Goal: Transaction & Acquisition: Purchase product/service

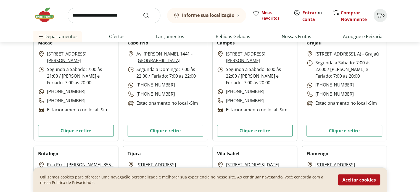
scroll to position [138, 0]
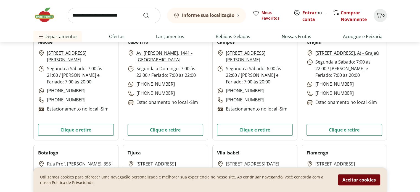
click at [362, 180] on button "Aceitar cookies" at bounding box center [359, 179] width 42 height 11
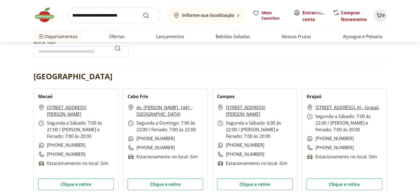
scroll to position [28, 0]
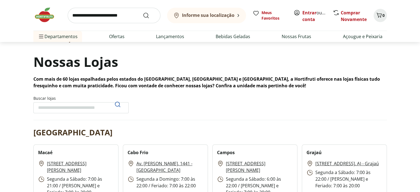
click at [212, 15] on b "Informe sua localização" at bounding box center [208, 15] width 52 height 6
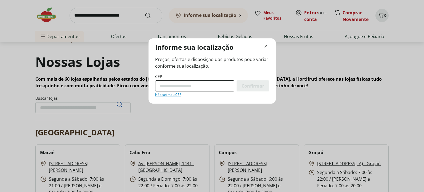
click at [161, 85] on input "CEP" at bounding box center [194, 85] width 79 height 11
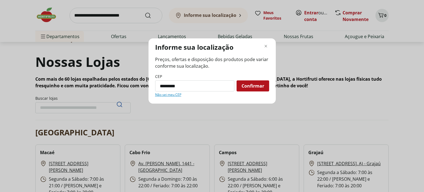
click at [249, 87] on span "Confirmar" at bounding box center [253, 86] width 23 height 4
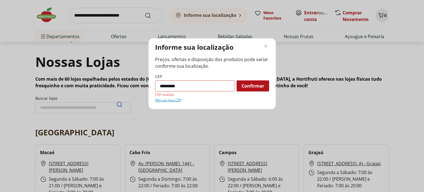
click at [174, 85] on input "*********" at bounding box center [194, 85] width 79 height 11
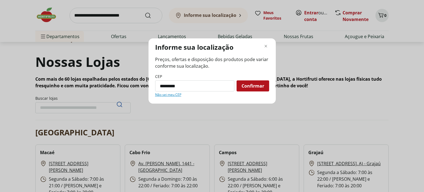
type input "*********"
click at [247, 84] on span "Confirmar" at bounding box center [253, 86] width 23 height 4
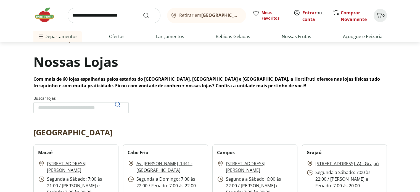
click at [311, 13] on link "Entrar" at bounding box center [309, 13] width 14 height 6
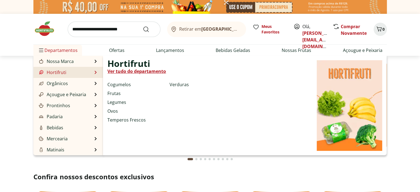
click at [60, 72] on link "Hortifruti" at bounding box center [52, 72] width 28 height 7
select select "**********"
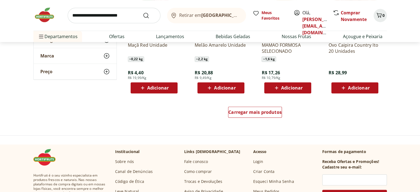
scroll to position [359, 0]
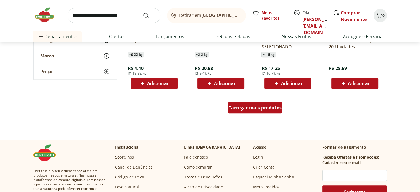
click at [264, 108] on span "Carregar mais produtos" at bounding box center [254, 108] width 53 height 4
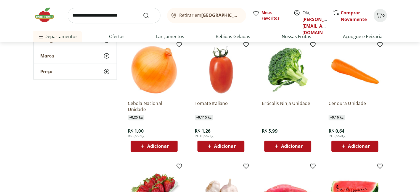
scroll to position [414, 0]
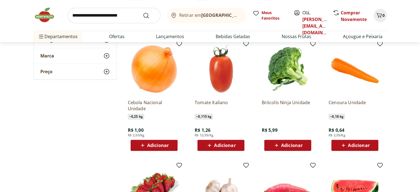
click at [292, 145] on span "Adicionar" at bounding box center [292, 145] width 22 height 4
click at [292, 75] on img at bounding box center [288, 69] width 52 height 52
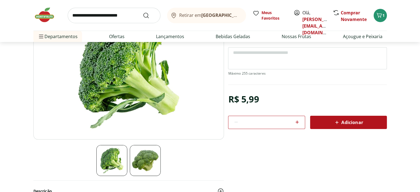
scroll to position [28, 0]
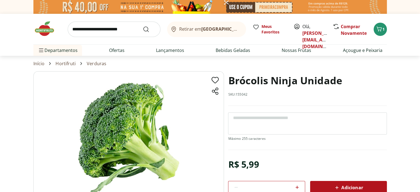
select select "**********"
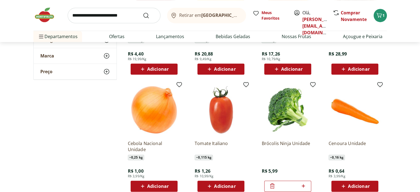
scroll to position [359, 0]
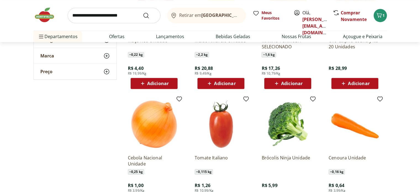
click at [350, 125] on img at bounding box center [355, 124] width 52 height 52
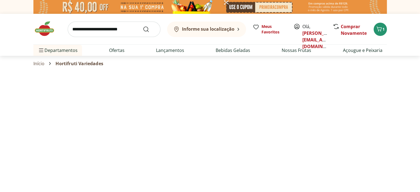
select select "**********"
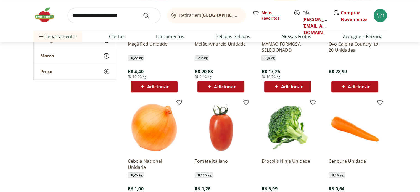
scroll to position [387, 0]
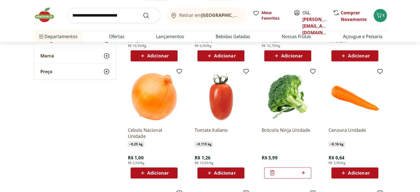
click at [357, 173] on span "Adicionar" at bounding box center [359, 173] width 22 height 4
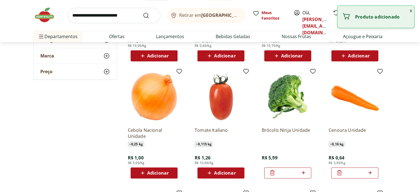
click at [371, 173] on icon at bounding box center [370, 172] width 7 height 7
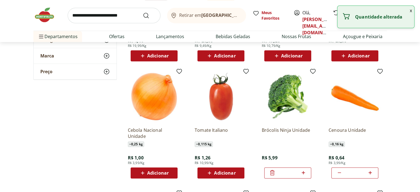
click at [371, 173] on icon at bounding box center [370, 172] width 7 height 7
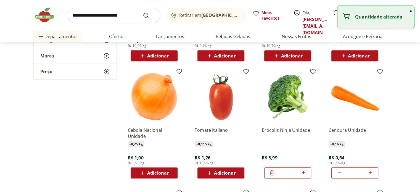
click at [371, 173] on icon at bounding box center [370, 172] width 7 height 7
type input "**"
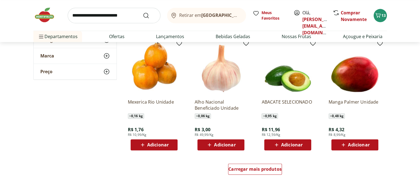
scroll to position [663, 0]
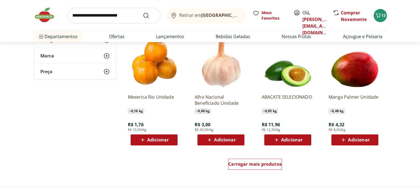
click at [288, 139] on span "Adicionar" at bounding box center [292, 140] width 22 height 4
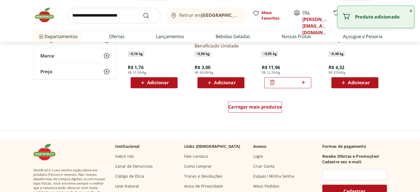
scroll to position [746, 0]
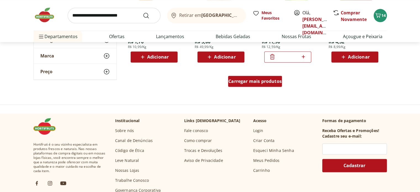
click at [257, 81] on span "Carregar mais produtos" at bounding box center [254, 81] width 53 height 4
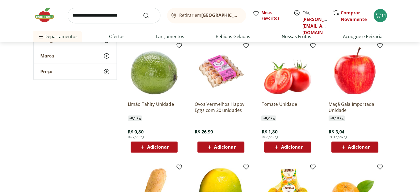
scroll to position [773, 0]
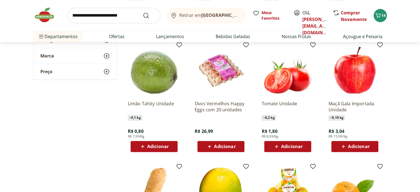
click at [290, 146] on span "Adicionar" at bounding box center [292, 146] width 22 height 4
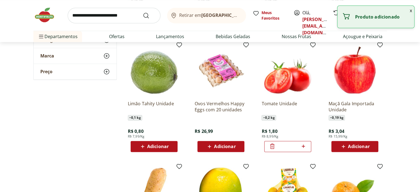
click at [304, 147] on icon at bounding box center [303, 146] width 7 height 7
type input "*"
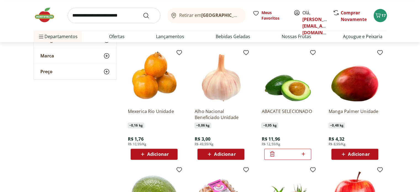
scroll to position [635, 0]
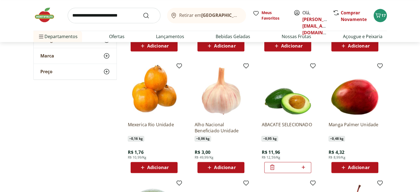
click at [273, 167] on icon at bounding box center [272, 167] width 4 height 5
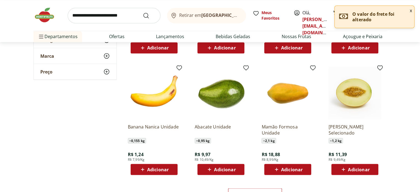
scroll to position [994, 0]
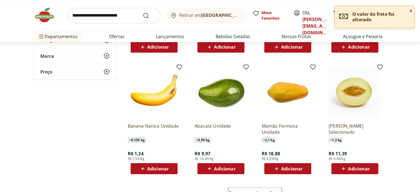
click at [223, 167] on span "Adicionar" at bounding box center [225, 168] width 22 height 4
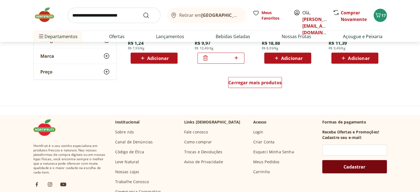
scroll to position [1105, 0]
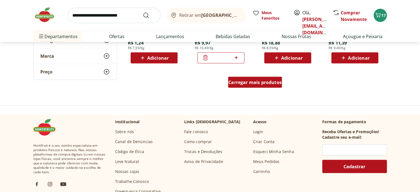
click at [261, 82] on span "Carregar mais produtos" at bounding box center [254, 82] width 53 height 4
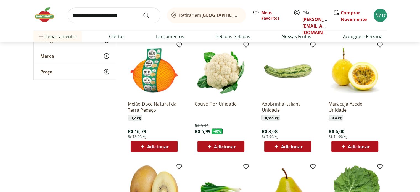
scroll to position [1132, 0]
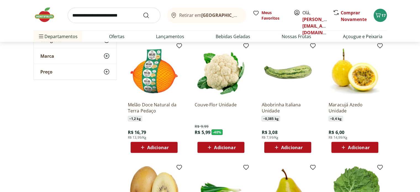
click at [289, 148] on span "Adicionar" at bounding box center [292, 147] width 22 height 4
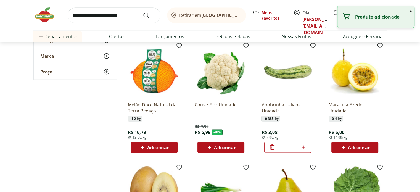
click at [305, 147] on icon at bounding box center [303, 147] width 3 height 3
type input "*"
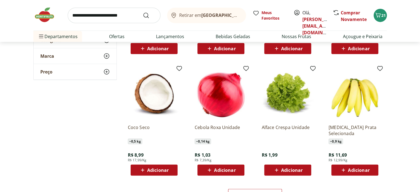
scroll to position [1353, 0]
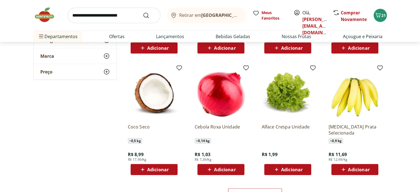
click at [358, 170] on span "Adicionar" at bounding box center [359, 169] width 22 height 4
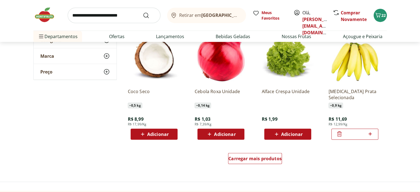
scroll to position [1409, 0]
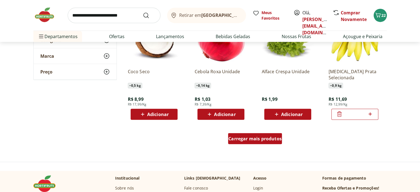
click at [265, 140] on span "Carregar mais produtos" at bounding box center [254, 138] width 53 height 4
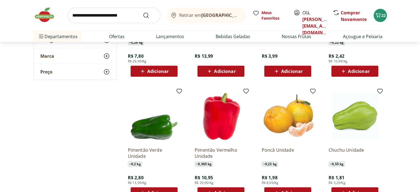
scroll to position [1712, 0]
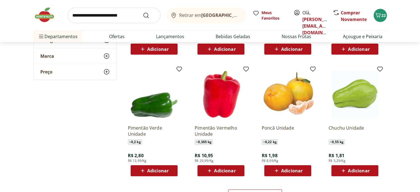
click at [357, 170] on span "Adicionar" at bounding box center [359, 170] width 22 height 4
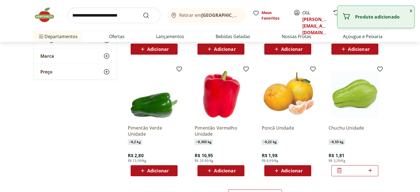
click at [370, 171] on icon at bounding box center [370, 170] width 7 height 7
type input "*"
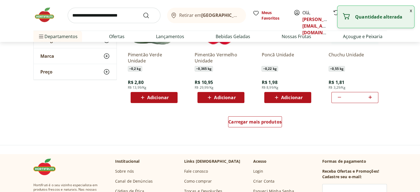
scroll to position [1823, 0]
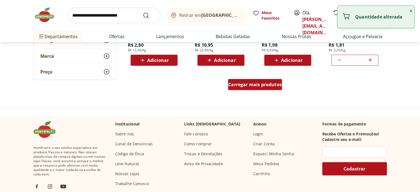
click at [252, 84] on span "Carregar mais produtos" at bounding box center [254, 84] width 53 height 4
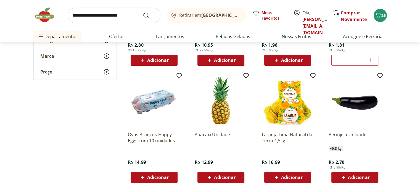
click at [358, 177] on span "Adicionar" at bounding box center [359, 177] width 22 height 4
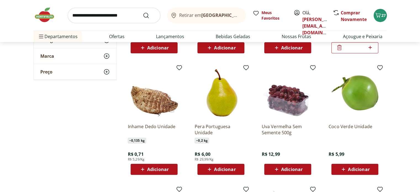
scroll to position [1961, 0]
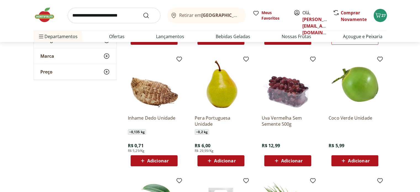
click at [222, 160] on span "Adicionar" at bounding box center [225, 161] width 22 height 4
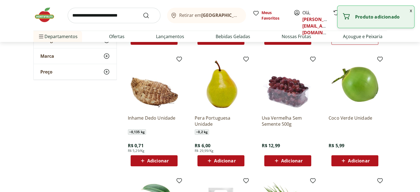
click at [236, 160] on div "Adicionar" at bounding box center [221, 161] width 38 height 10
click at [237, 159] on icon at bounding box center [236, 160] width 7 height 7
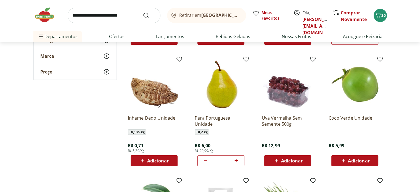
click at [206, 160] on icon at bounding box center [205, 160] width 3 height 1
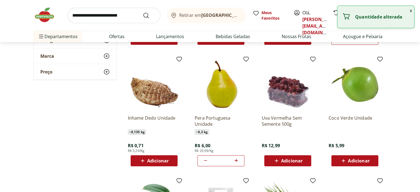
type input "*"
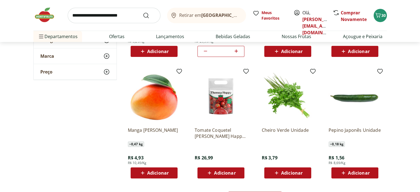
scroll to position [2071, 0]
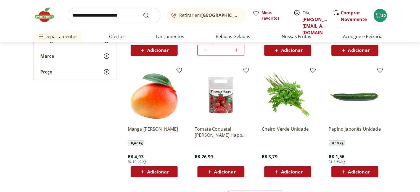
click at [157, 170] on span "Adicionar" at bounding box center [158, 172] width 22 height 4
click at [289, 170] on span "Adicionar" at bounding box center [292, 172] width 22 height 4
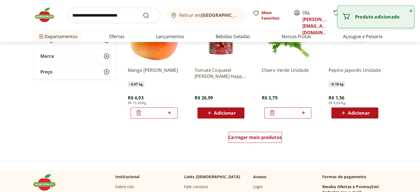
scroll to position [2182, 0]
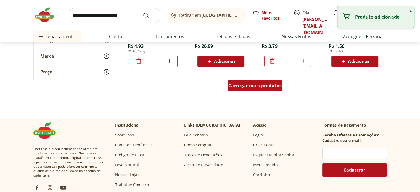
click at [264, 86] on span "Carregar mais produtos" at bounding box center [254, 85] width 53 height 4
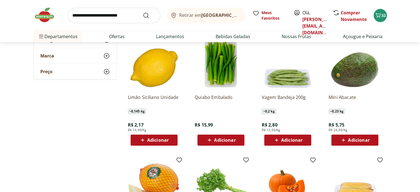
scroll to position [2348, 0]
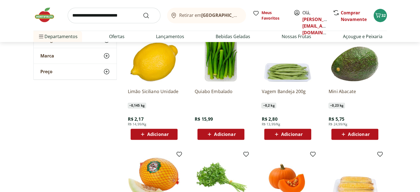
click at [221, 135] on span "Adicionar" at bounding box center [225, 134] width 22 height 4
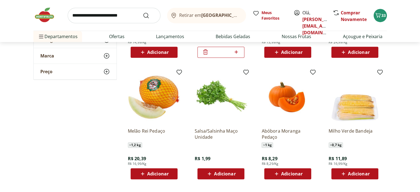
scroll to position [2430, 0]
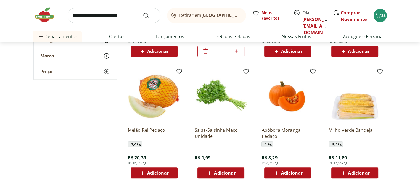
click at [224, 172] on span "Adicionar" at bounding box center [225, 173] width 22 height 4
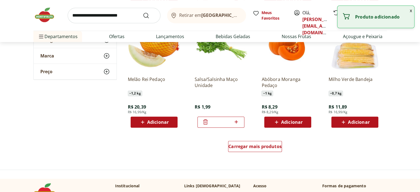
scroll to position [2486, 0]
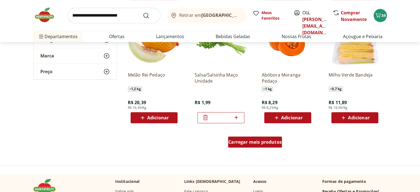
click at [255, 143] on span "Carregar mais produtos" at bounding box center [254, 142] width 53 height 4
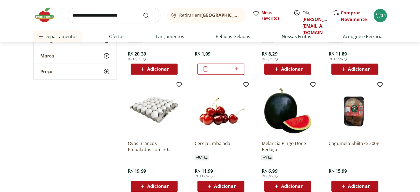
scroll to position [2541, 0]
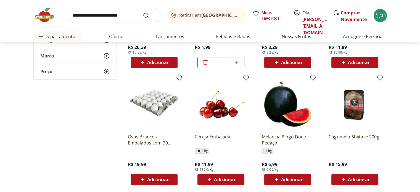
click at [155, 179] on span "Adicionar" at bounding box center [158, 179] width 22 height 4
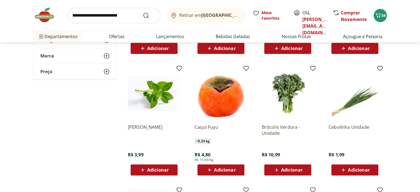
scroll to position [2679, 0]
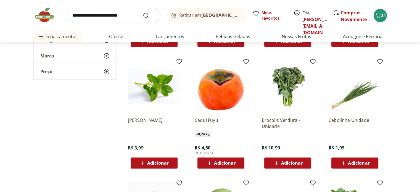
click at [153, 163] on span "Adicionar" at bounding box center [158, 163] width 22 height 4
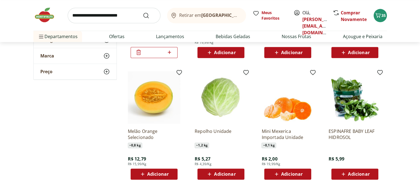
scroll to position [2845, 0]
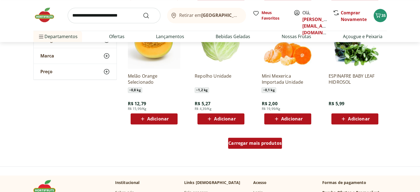
click at [256, 143] on span "Carregar mais produtos" at bounding box center [254, 143] width 53 height 4
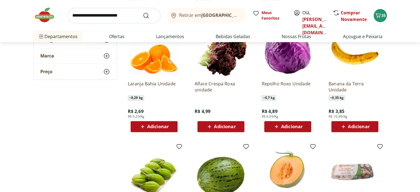
scroll to position [2955, 0]
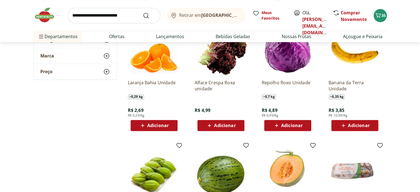
click at [357, 125] on span "Adicionar" at bounding box center [359, 125] width 22 height 4
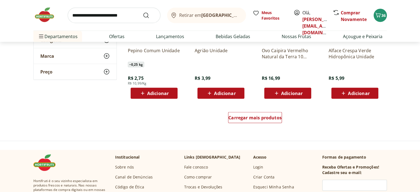
scroll to position [3231, 0]
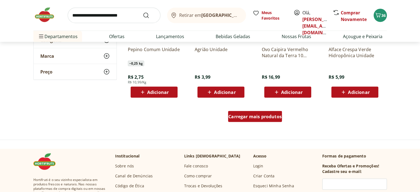
click at [267, 116] on span "Carregar mais produtos" at bounding box center [254, 116] width 53 height 4
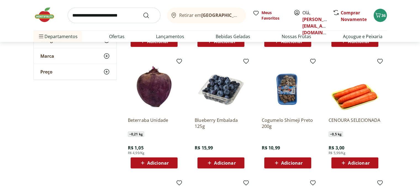
scroll to position [3425, 0]
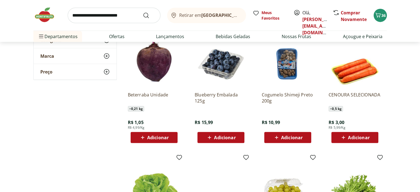
click at [159, 139] on span "Adicionar" at bounding box center [158, 137] width 22 height 4
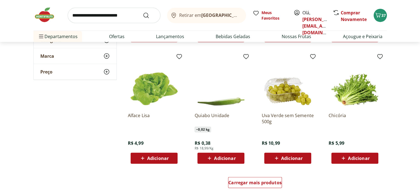
scroll to position [3563, 0]
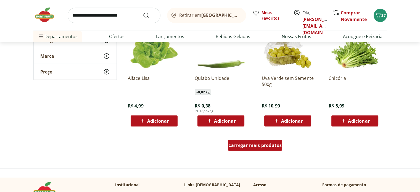
click at [265, 146] on span "Carregar mais produtos" at bounding box center [254, 145] width 53 height 4
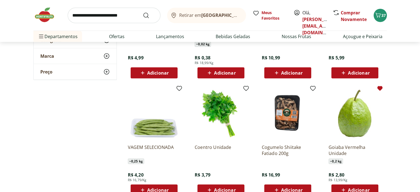
scroll to position [3618, 0]
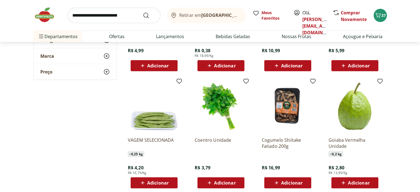
click at [357, 183] on span "Adicionar" at bounding box center [359, 183] width 22 height 4
click at [359, 183] on span "Adicionar" at bounding box center [359, 183] width 22 height 4
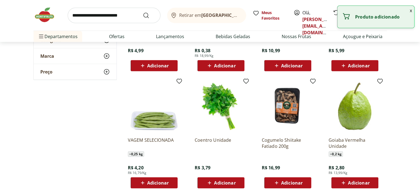
click at [370, 182] on div "Adicionar" at bounding box center [355, 183] width 38 height 10
click at [370, 182] on icon at bounding box center [370, 182] width 3 height 3
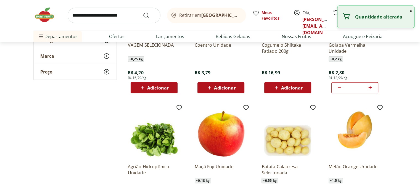
scroll to position [3729, 0]
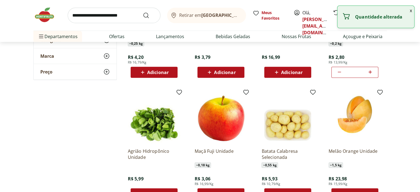
type input "*"
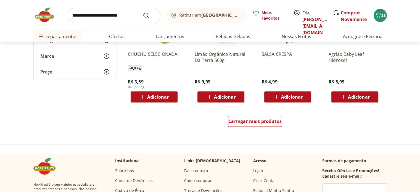
scroll to position [3949, 0]
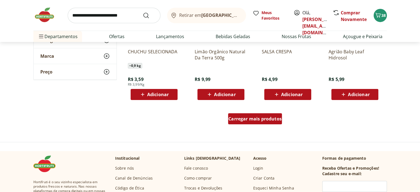
click at [264, 119] on span "Carregar mais produtos" at bounding box center [254, 119] width 53 height 4
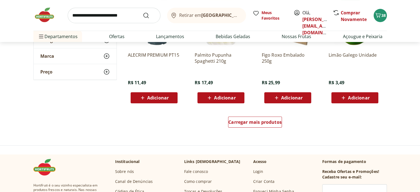
scroll to position [4309, 0]
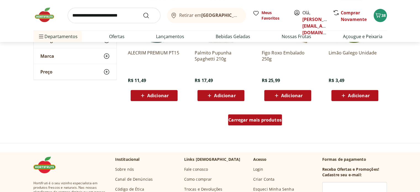
click at [260, 119] on span "Carregar mais produtos" at bounding box center [254, 120] width 53 height 4
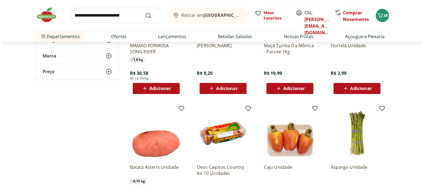
scroll to position [4447, 0]
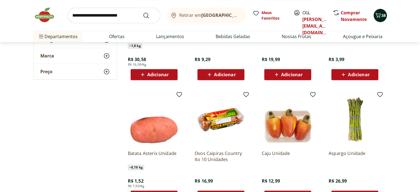
click at [378, 18] on icon "Carrinho" at bounding box center [378, 15] width 7 height 7
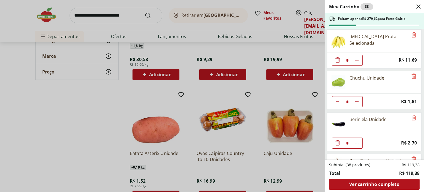
scroll to position [221, 0]
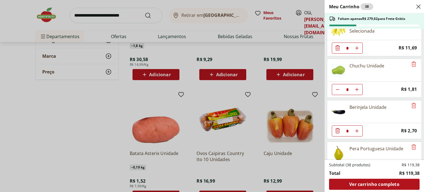
type input "*"
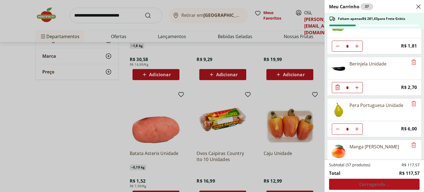
scroll to position [276, 0]
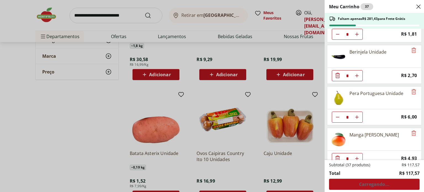
type input "*"
click at [412, 89] on icon "Remove" at bounding box center [414, 91] width 7 height 7
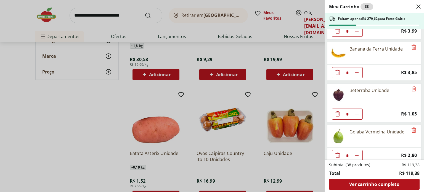
scroll to position [569, 0]
click at [413, 126] on icon "Remove" at bounding box center [414, 129] width 7 height 7
click at [418, 7] on use "Close" at bounding box center [418, 6] width 7 height 7
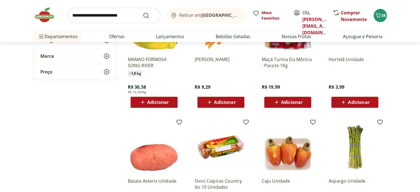
scroll to position [4309, 0]
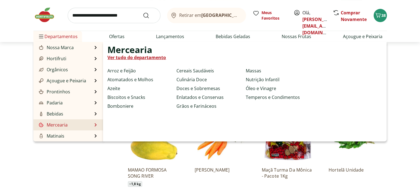
click at [77, 125] on li "Mercearia Mercearia Ver tudo do departamento Arroz e Feijão Atomatados e Molhos…" at bounding box center [68, 124] width 70 height 11
click at [92, 125] on li "Mercearia Mercearia Ver tudo do departamento Arroz e Feijão Atomatados e Molhos…" at bounding box center [68, 124] width 70 height 11
click at [132, 70] on link "Arroz e Feijão" at bounding box center [121, 70] width 28 height 7
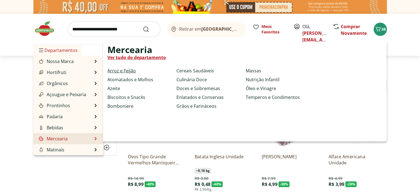
select select "**********"
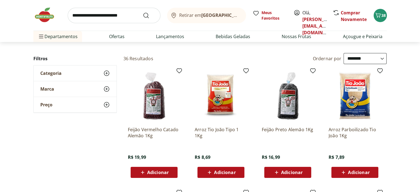
scroll to position [28, 0]
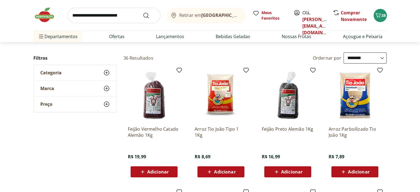
click at [223, 173] on span "Adicionar" at bounding box center [225, 172] width 22 height 4
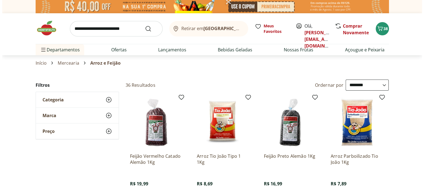
scroll to position [0, 0]
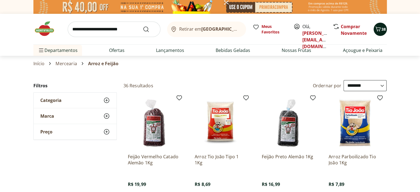
click at [381, 31] on span "38" at bounding box center [383, 29] width 4 height 5
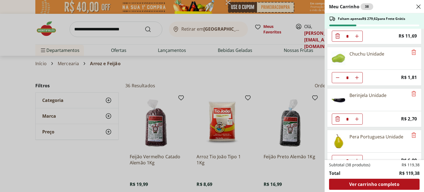
scroll to position [249, 0]
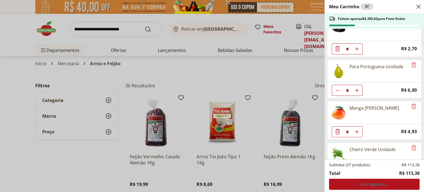
type input "*"
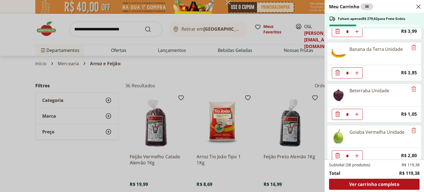
scroll to position [569, 0]
click at [411, 126] on icon "Remove" at bounding box center [414, 129] width 7 height 7
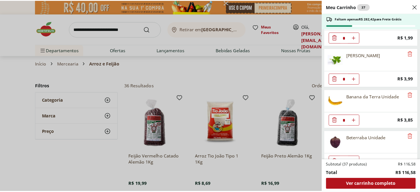
scroll to position [528, 0]
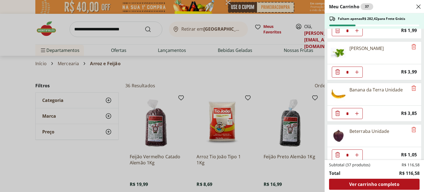
click at [228, 126] on div "Meu Carrinho 37 Faltam apenas R$ 282,42 para Frete Grátis Brócolis Ninja Unidad…" at bounding box center [212, 96] width 424 height 192
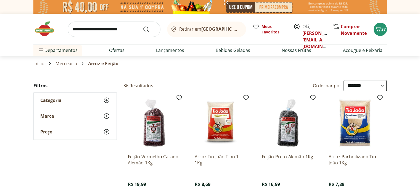
click at [221, 128] on img at bounding box center [221, 123] width 52 height 52
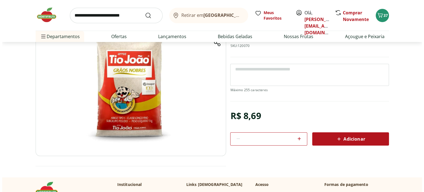
scroll to position [55, 0]
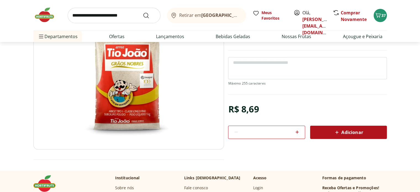
click at [350, 131] on span "Adicionar" at bounding box center [348, 132] width 29 height 7
click at [378, 17] on icon "Carrinho" at bounding box center [377, 15] width 5 height 5
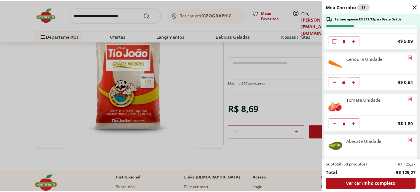
scroll to position [0, 0]
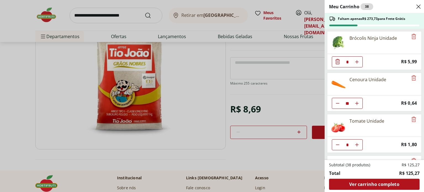
click at [419, 6] on icon "Close" at bounding box center [418, 6] width 7 height 7
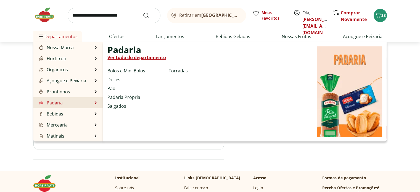
click at [59, 104] on link "Padaria" at bounding box center [50, 102] width 25 height 7
select select "**********"
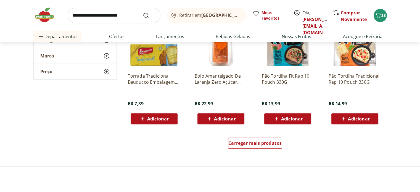
scroll to position [331, 0]
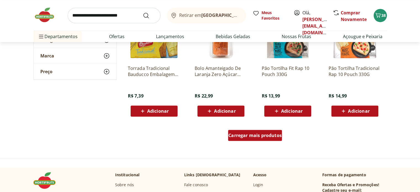
click at [261, 137] on span "Carregar mais produtos" at bounding box center [254, 135] width 53 height 4
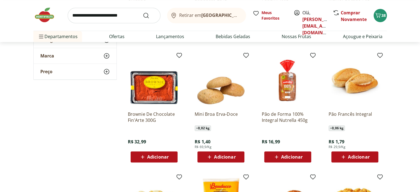
scroll to position [525, 0]
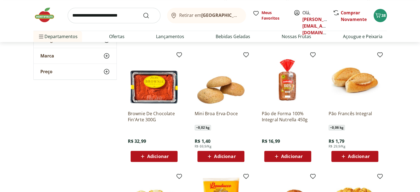
click at [355, 155] on span "Adicionar" at bounding box center [359, 156] width 22 height 4
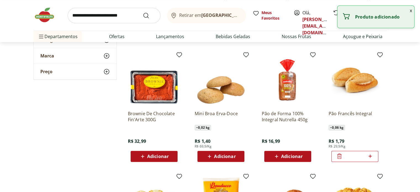
click at [372, 156] on icon at bounding box center [370, 156] width 7 height 7
type input "*"
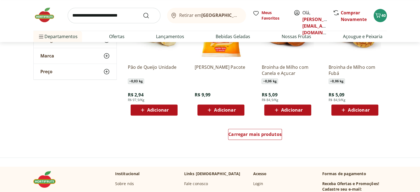
scroll to position [663, 0]
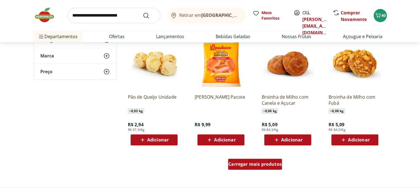
click at [264, 165] on span "Carregar mais produtos" at bounding box center [254, 164] width 53 height 4
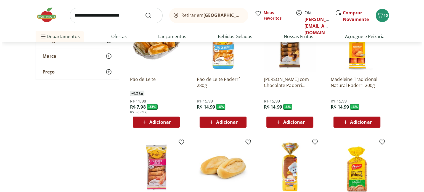
scroll to position [83, 0]
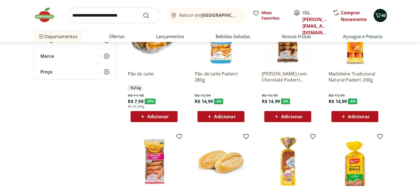
click at [382, 16] on span "40" at bounding box center [383, 15] width 4 height 5
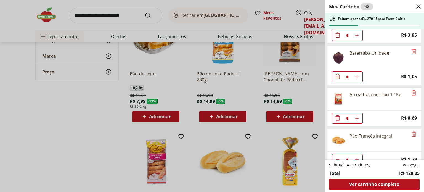
scroll to position [611, 0]
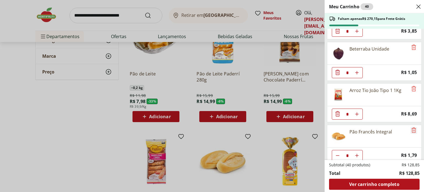
click at [412, 127] on icon "Remove" at bounding box center [414, 129] width 4 height 5
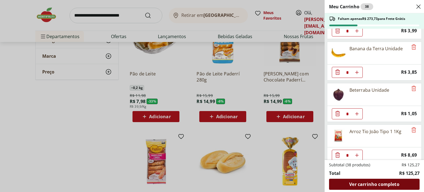
click at [378, 184] on span "Ver carrinho completo" at bounding box center [374, 184] width 50 height 4
